Goal: Transaction & Acquisition: Purchase product/service

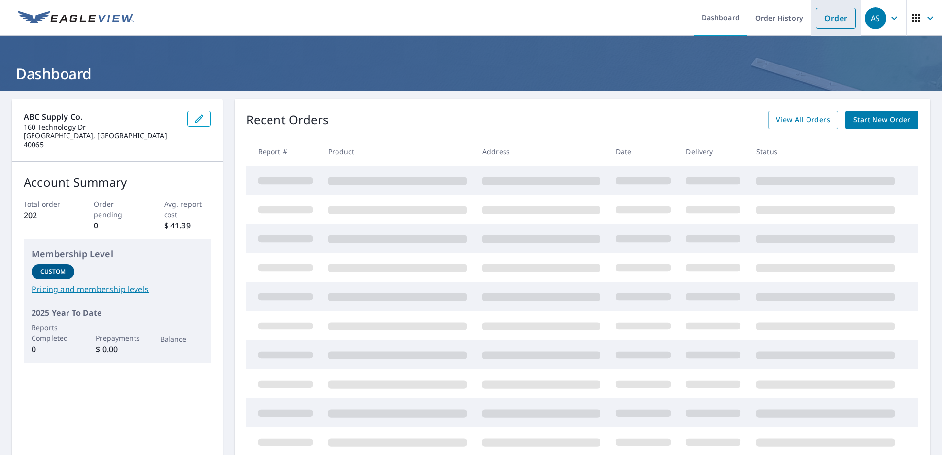
click at [825, 22] on link "Order" at bounding box center [836, 18] width 40 height 21
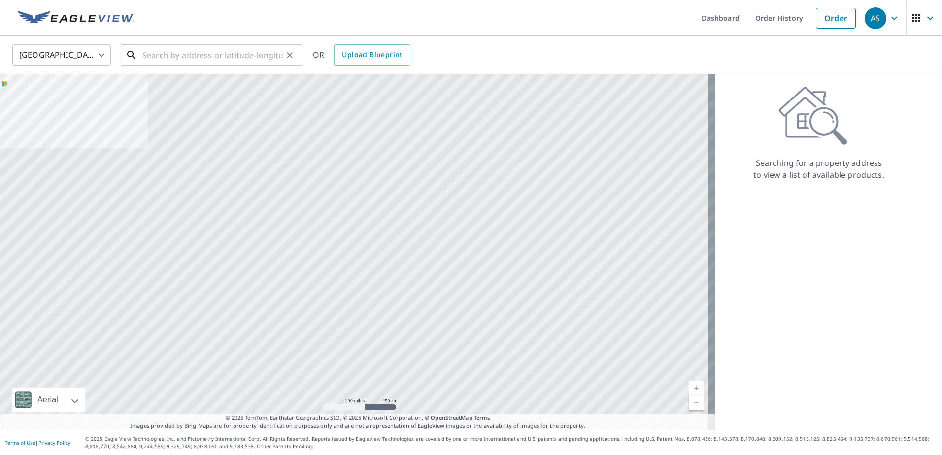
click at [229, 53] on input "text" at bounding box center [212, 55] width 140 height 28
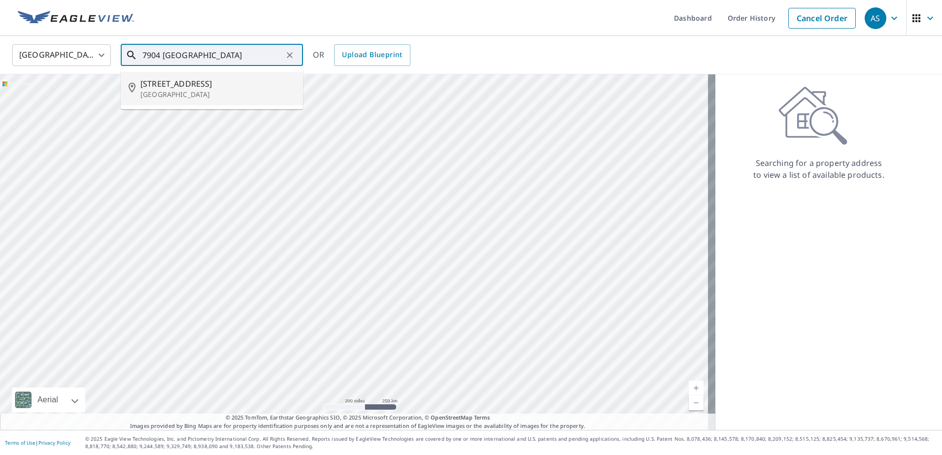
click at [232, 83] on span "[STREET_ADDRESS]" at bounding box center [217, 84] width 155 height 12
type input "[STREET_ADDRESS][PERSON_NAME]"
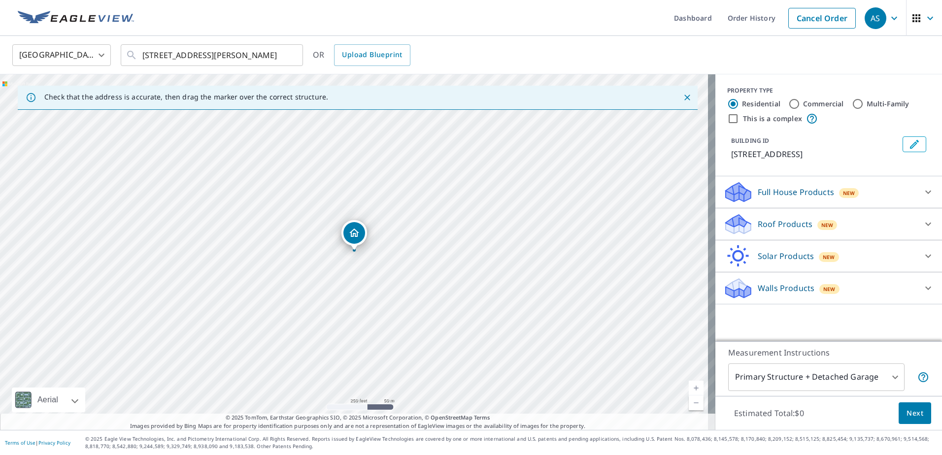
click at [793, 226] on p "Roof Products" at bounding box center [785, 224] width 55 height 12
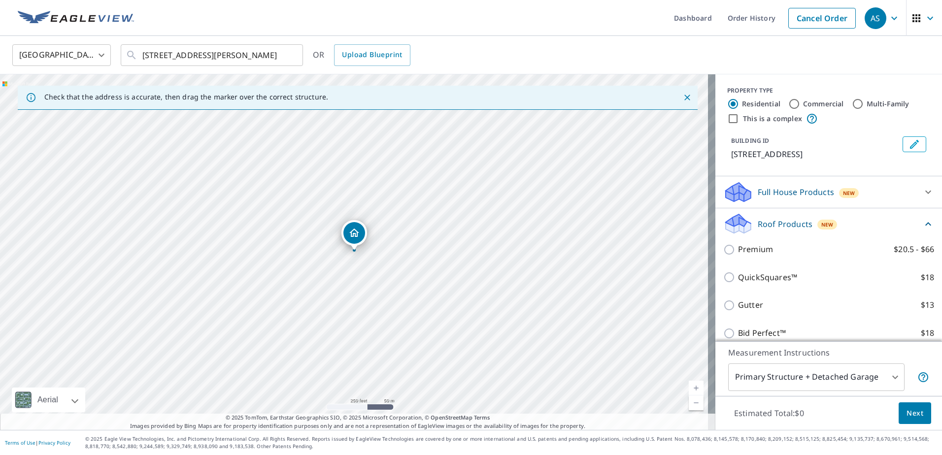
click at [757, 255] on p "Premium" at bounding box center [755, 249] width 35 height 12
click at [738, 255] on input "Premium $20.5 - $66" at bounding box center [730, 250] width 15 height 12
checkbox input "true"
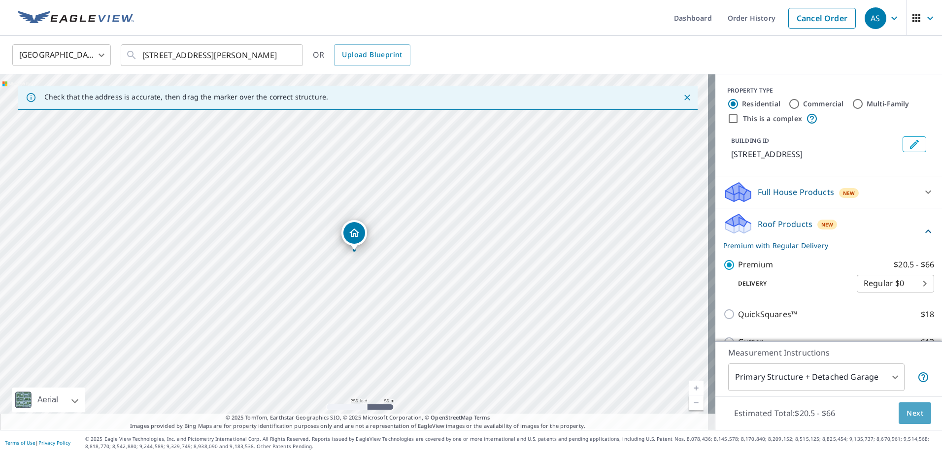
click at [907, 409] on span "Next" at bounding box center [915, 414] width 17 height 12
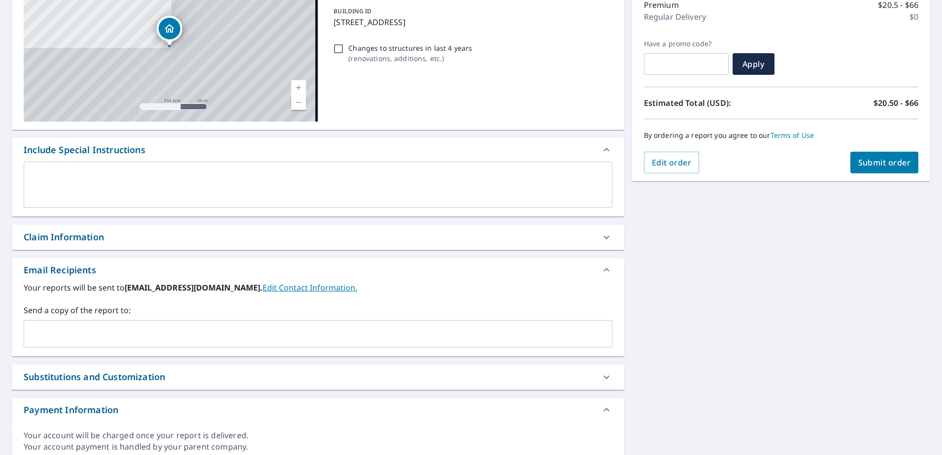
scroll to position [148, 0]
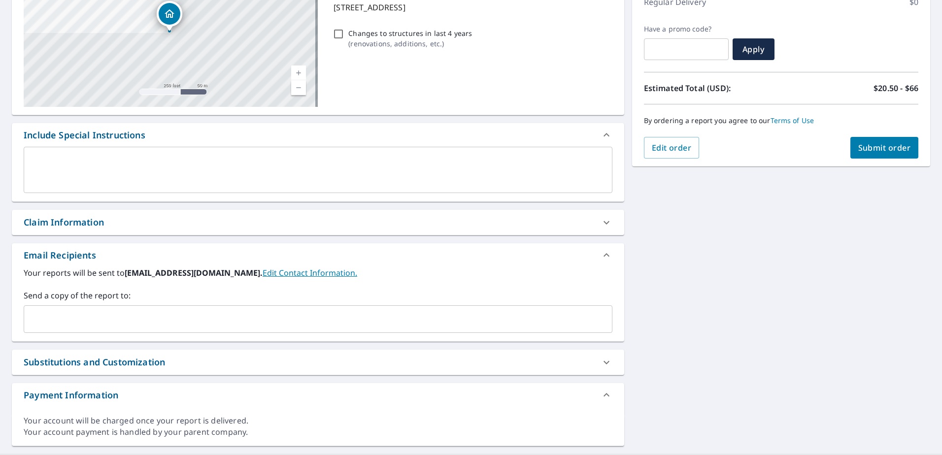
click at [72, 319] on input "text" at bounding box center [310, 319] width 565 height 19
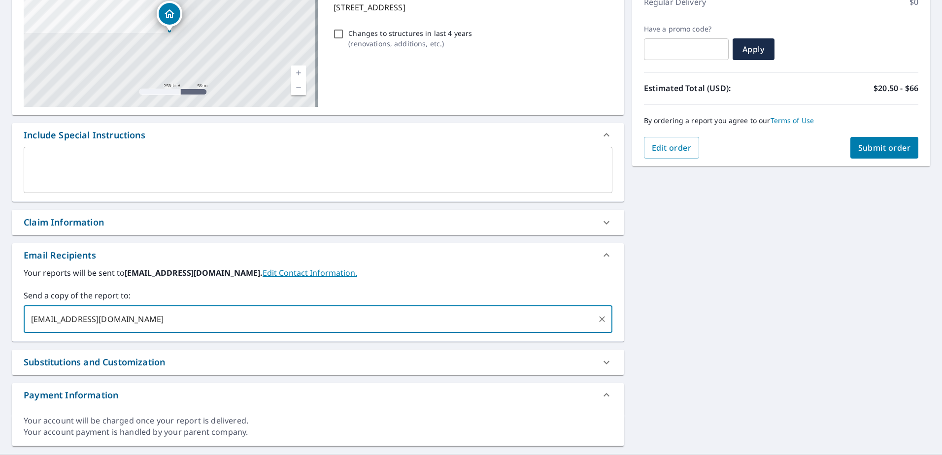
type input "[EMAIL_ADDRESS][DOMAIN_NAME]"
click at [877, 157] on button "Submit order" at bounding box center [885, 148] width 68 height 22
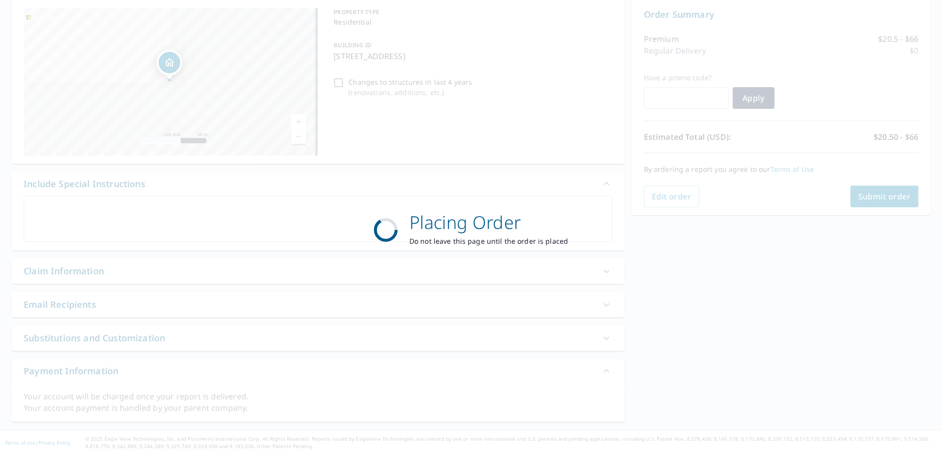
scroll to position [99, 0]
